Goal: Information Seeking & Learning: Learn about a topic

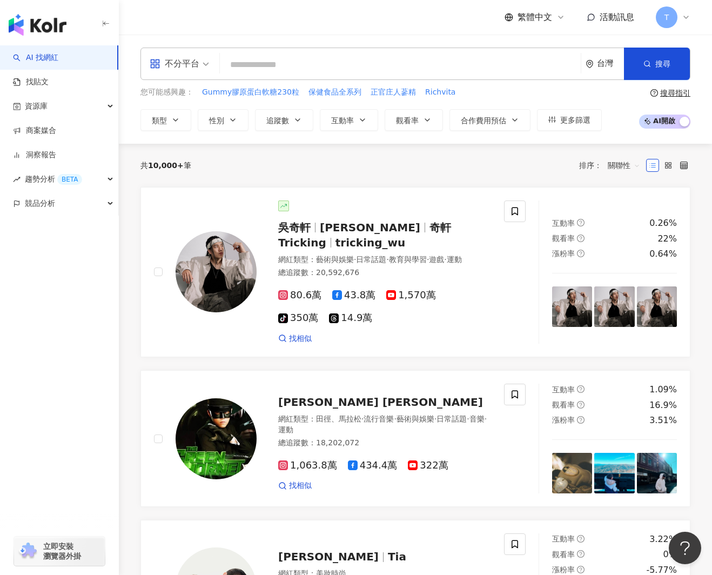
click at [249, 65] on input "search" at bounding box center [400, 65] width 352 height 21
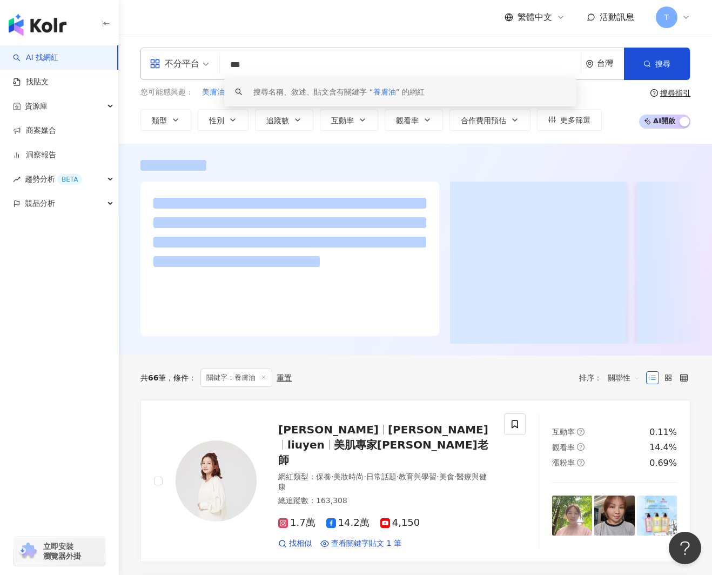
drag, startPoint x: 230, startPoint y: 64, endPoint x: 255, endPoint y: 64, distance: 25.4
click at [230, 64] on input "***" at bounding box center [400, 65] width 352 height 21
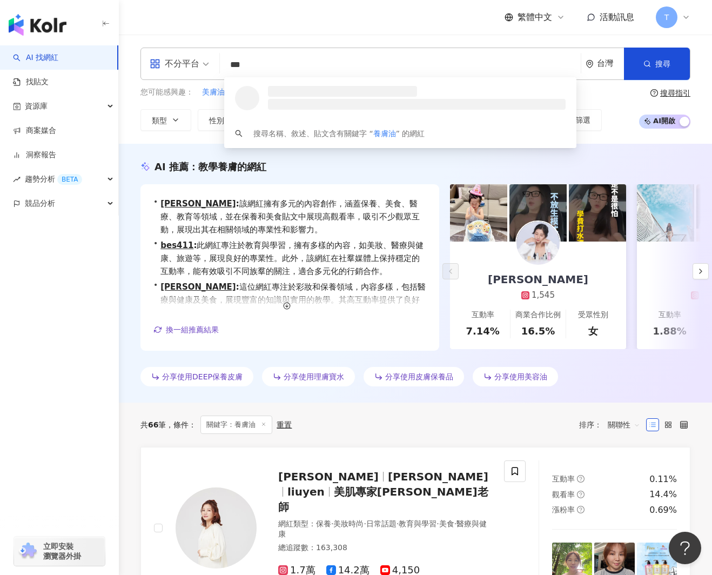
scroll to position [1, 0]
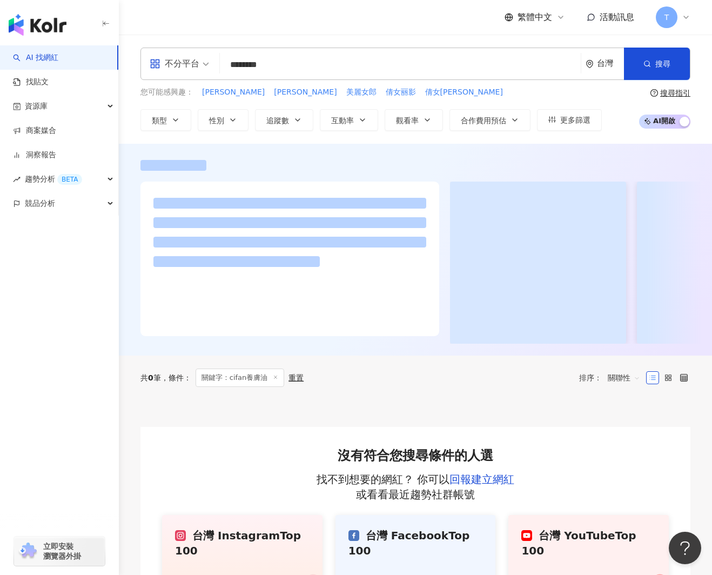
click at [302, 64] on input "********" at bounding box center [400, 65] width 352 height 21
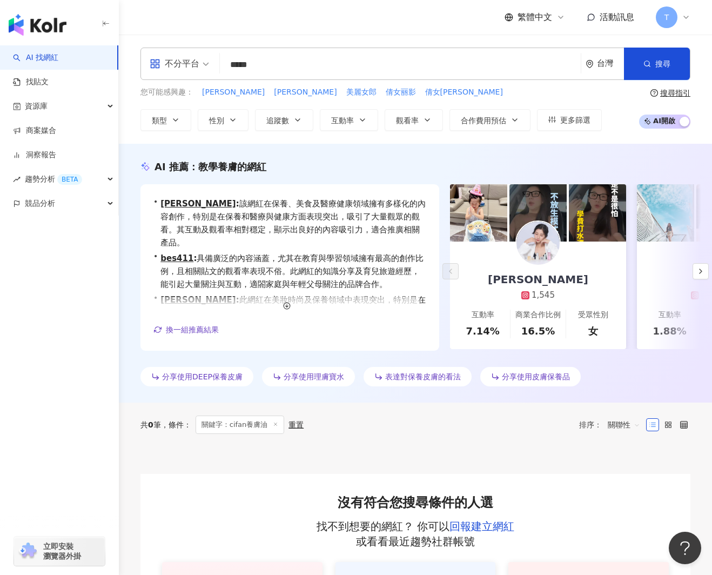
type input "*****"
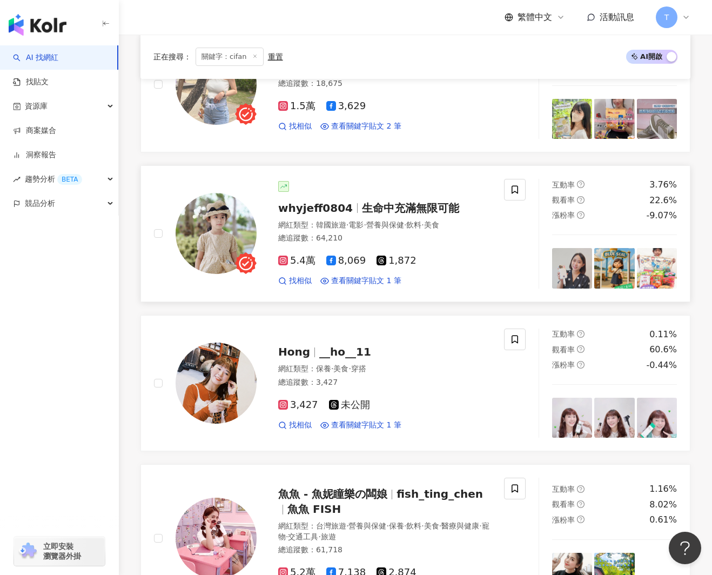
scroll to position [842, 0]
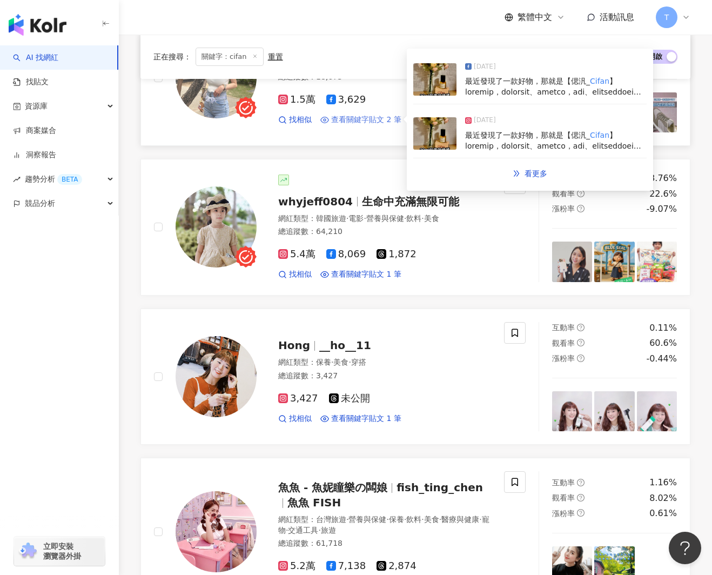
click at [372, 121] on span "查看關鍵字貼文 2 筆" at bounding box center [366, 120] width 70 height 11
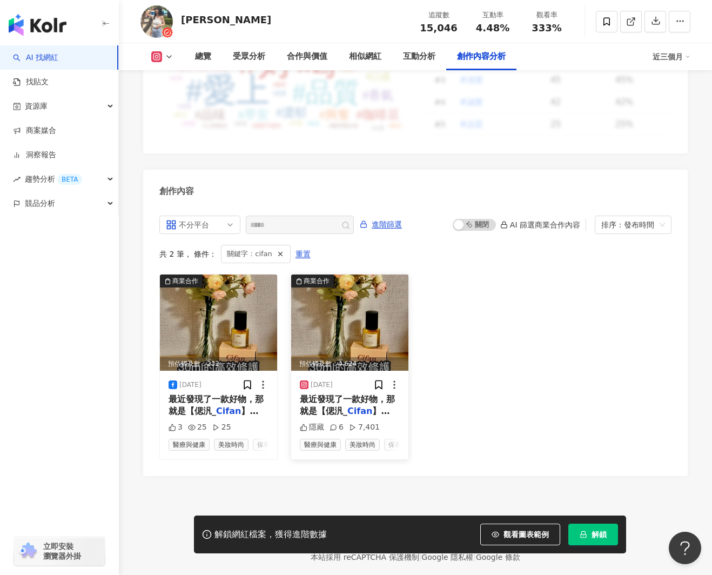
click at [347, 291] on img at bounding box center [349, 323] width 117 height 96
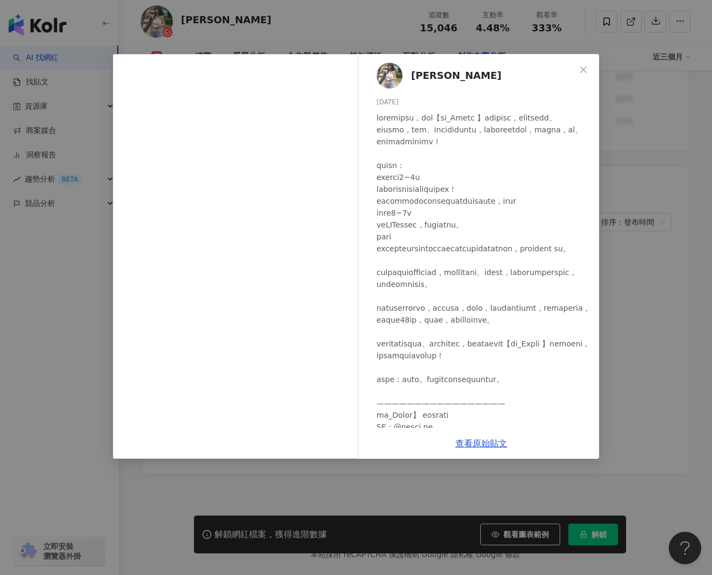
scroll to position [49, 0]
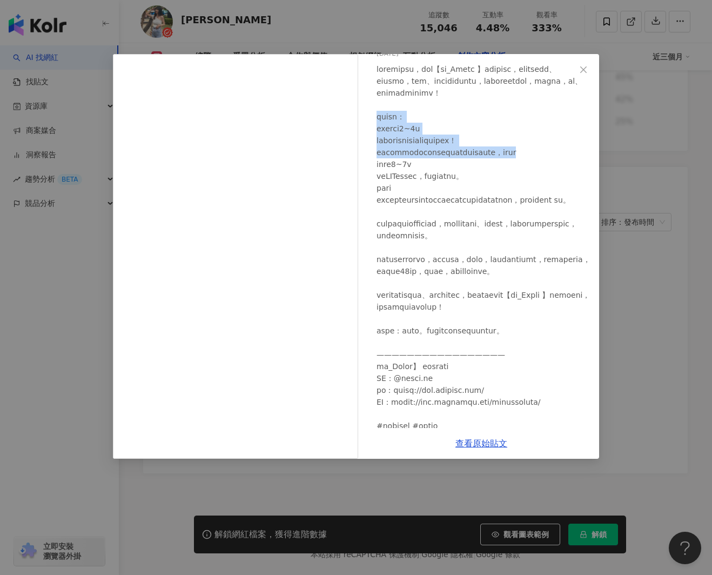
drag, startPoint x: 375, startPoint y: 128, endPoint x: 482, endPoint y: 174, distance: 116.0
click at [482, 174] on div "林美吟 2024/12/3 隱藏 6 7,401" at bounding box center [482, 241] width 236 height 374
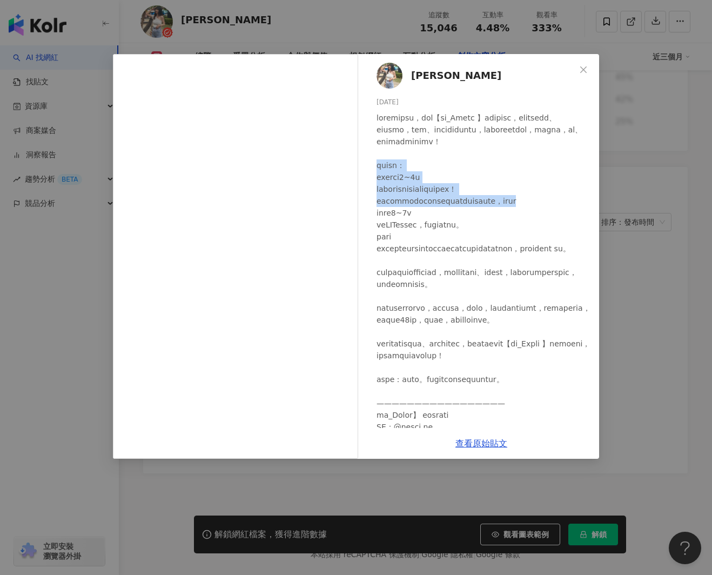
copy div "養膚油用法： 敷面膜前先擦1~2滴 我們的肌膚有親脂性比起精華油脂吸收的更快！ 在敷面膜前先擦上少許的油能夠讓後續保養的精華滲透更快，效果更好"
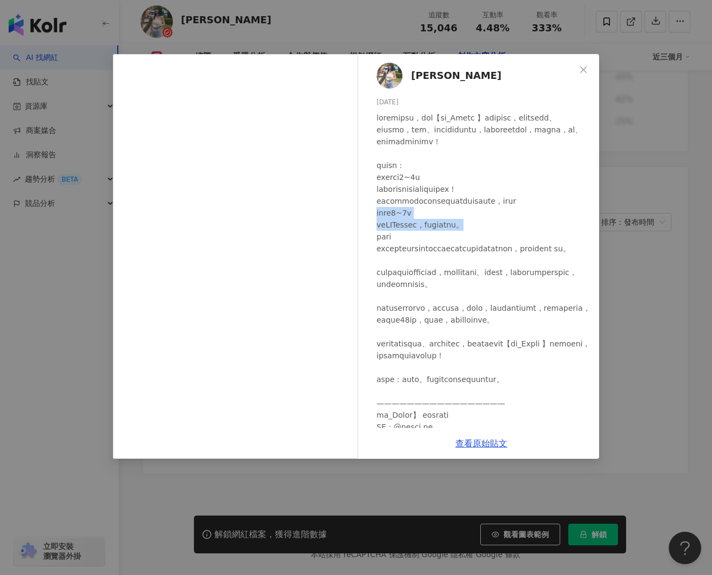
drag, startPoint x: 377, startPoint y: 237, endPoint x: 523, endPoint y: 252, distance: 147.3
click at [522, 253] on div at bounding box center [484, 296] width 214 height 369
copy div "底妝混入1~2滴 輕鬆GET奶油肌妝容，服貼一整天不脫妝。"
click at [384, 262] on div at bounding box center [484, 296] width 214 height 369
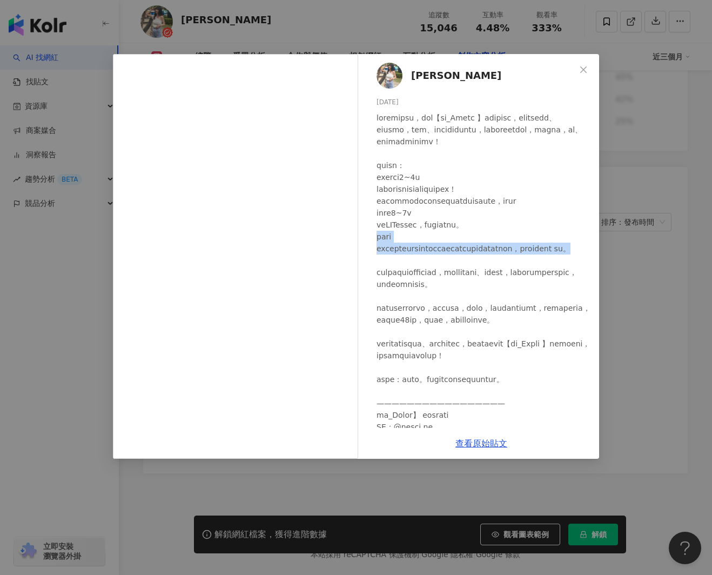
drag, startPoint x: 388, startPoint y: 261, endPoint x: 536, endPoint y: 283, distance: 149.7
click at [536, 283] on div at bounding box center [484, 296] width 214 height 369
copy div "取代乳液 保養油除了含有豐富的天然養分之外也有非常良好的封閉性鎖住水份不流失，使用油來取代乳液 乳霜。"
